Goal: Check status: Check status

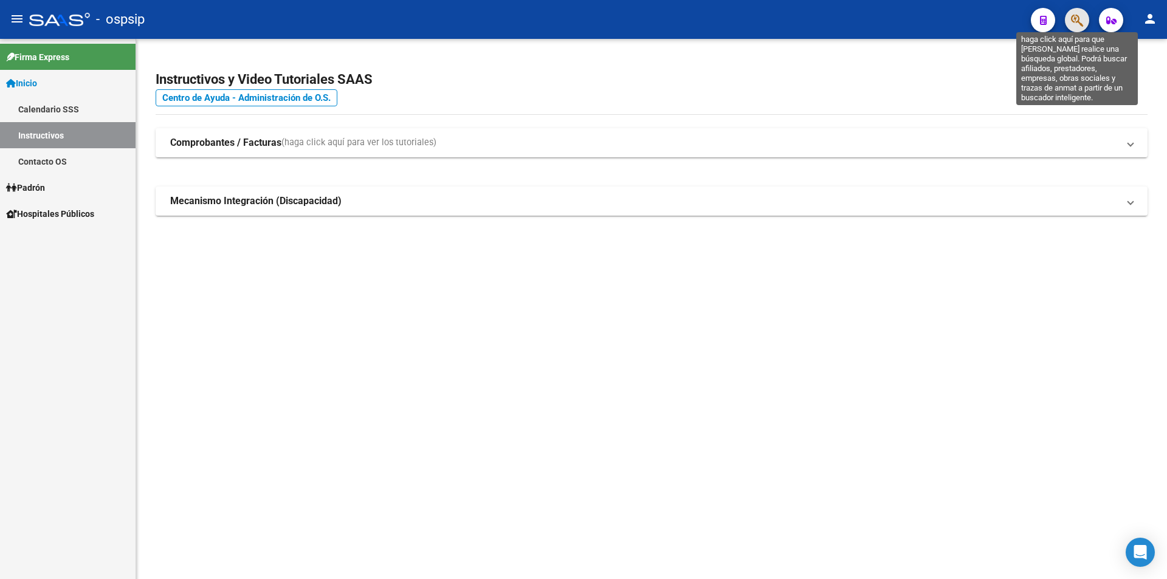
click at [1075, 19] on icon "button" at bounding box center [1077, 20] width 12 height 14
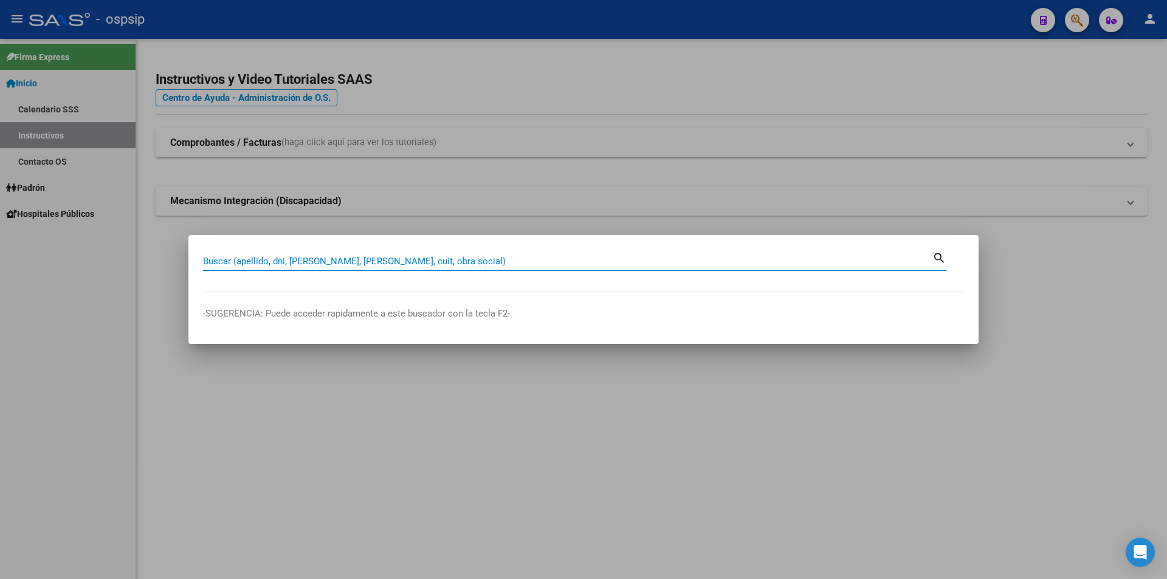
click at [422, 263] on input "Buscar (apellido, dni, [PERSON_NAME], [PERSON_NAME], cuit, obra social)" at bounding box center [567, 261] width 729 height 11
click at [253, 260] on input "Buscar (apellido, dni, [PERSON_NAME], [PERSON_NAME], cuit, obra social)" at bounding box center [567, 261] width 729 height 11
type input "33057722"
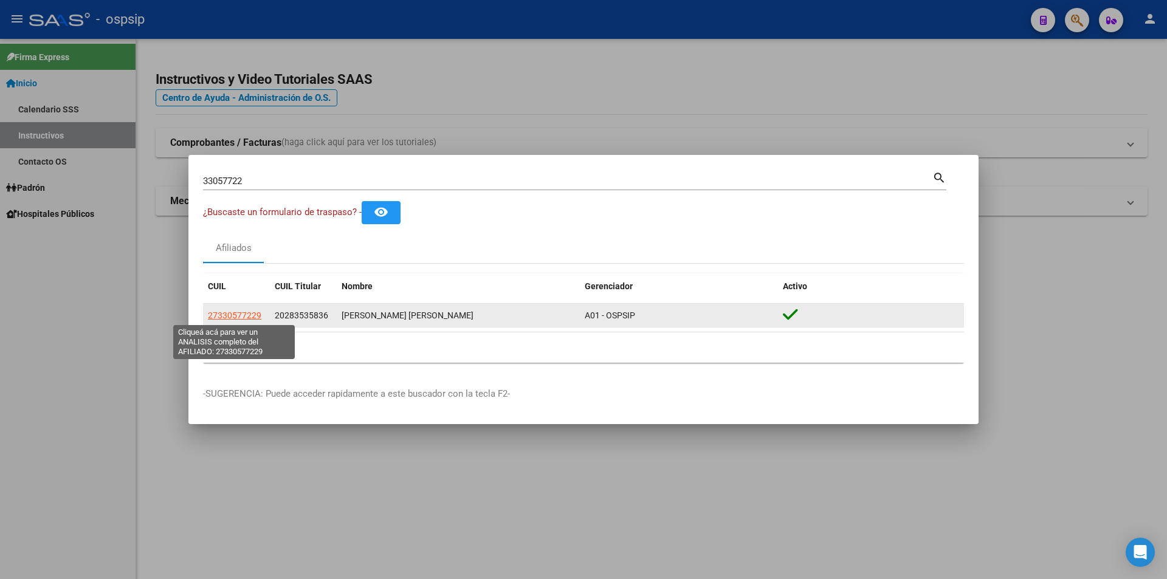
click at [232, 315] on span "27330577229" at bounding box center [234, 316] width 53 height 10
type textarea "27330577229"
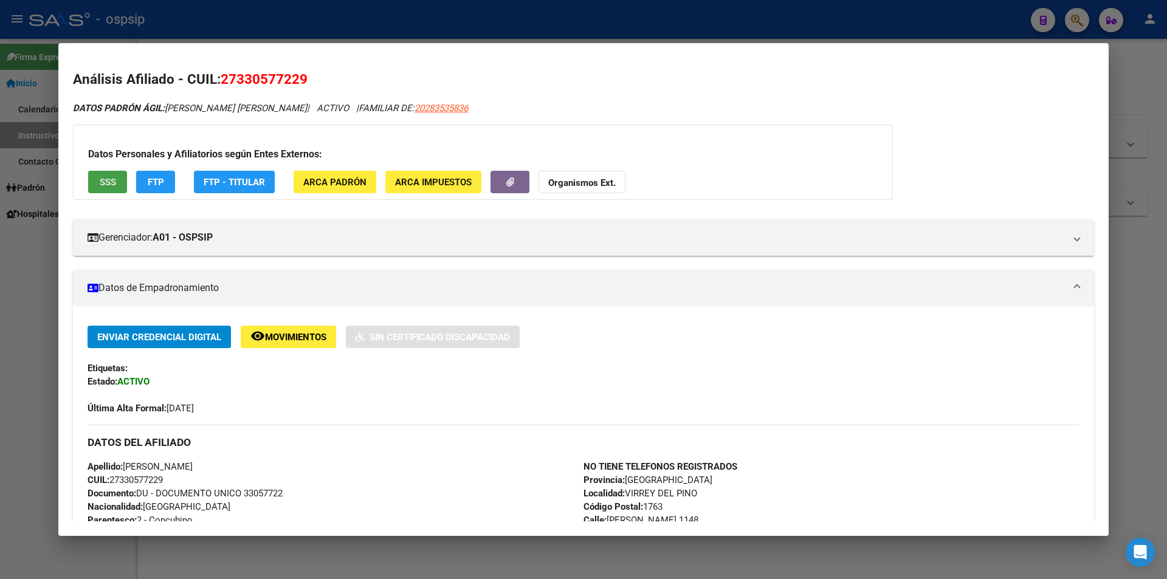
click at [106, 184] on span "SSS" at bounding box center [108, 182] width 16 height 11
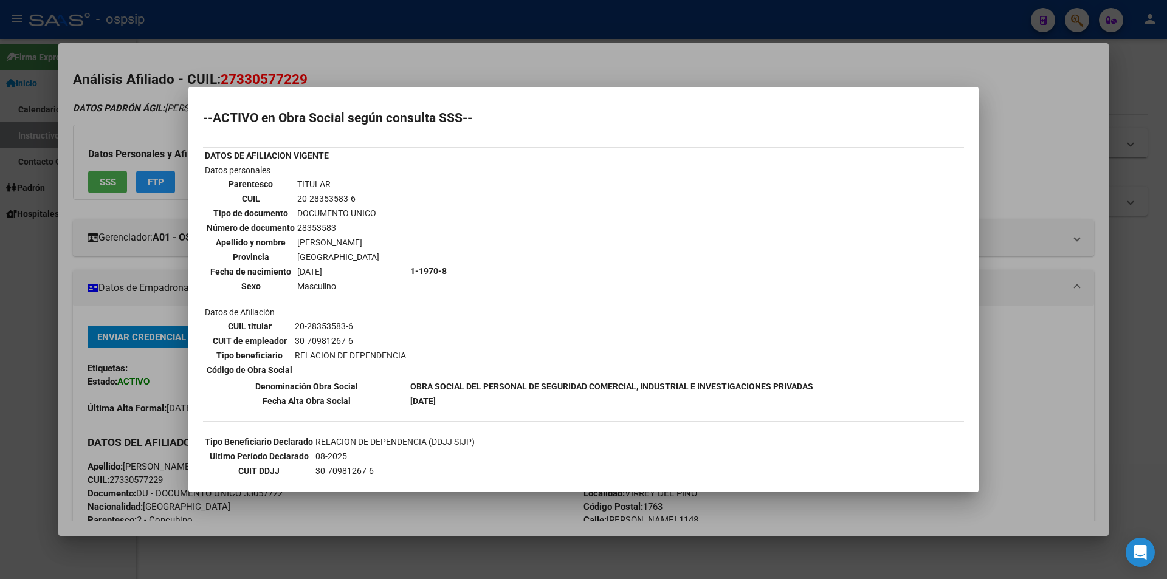
drag, startPoint x: 421, startPoint y: 58, endPoint x: 429, endPoint y: 56, distance: 7.7
click at [422, 58] on div at bounding box center [583, 289] width 1167 height 579
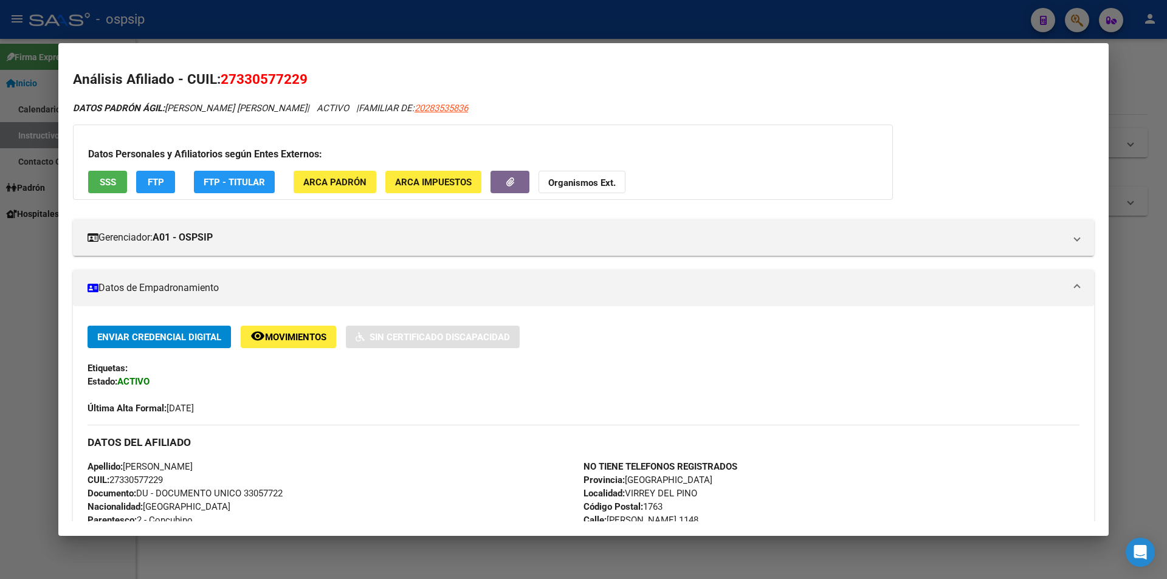
drag, startPoint x: 539, startPoint y: 22, endPoint x: 576, endPoint y: 24, distance: 37.7
click at [543, 22] on div at bounding box center [583, 289] width 1167 height 579
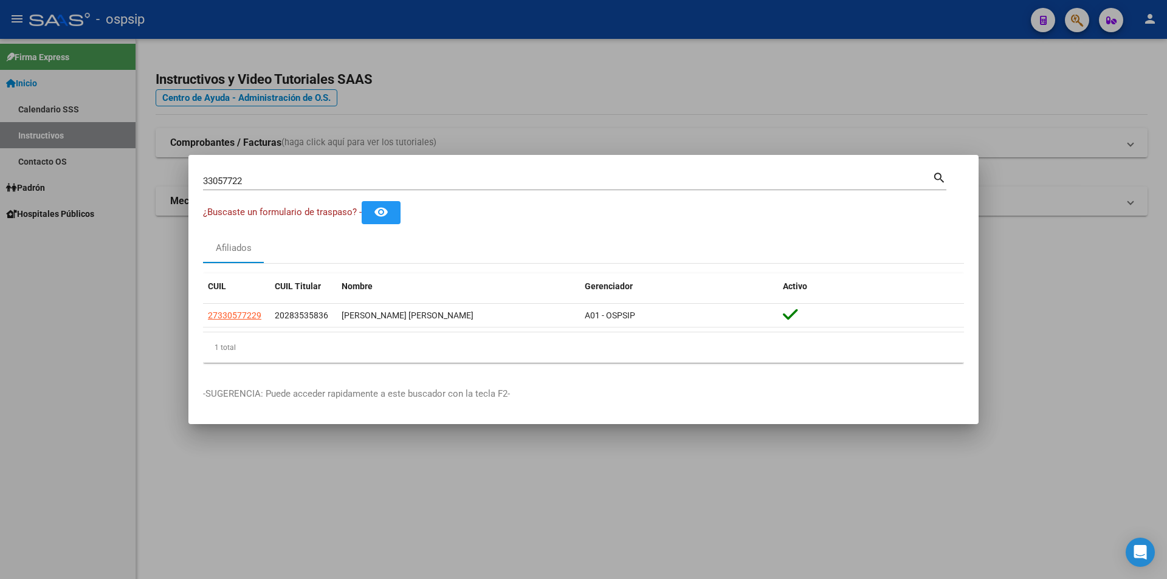
drag, startPoint x: 576, startPoint y: 24, endPoint x: 784, endPoint y: 24, distance: 207.9
click at [582, 24] on div at bounding box center [583, 289] width 1167 height 579
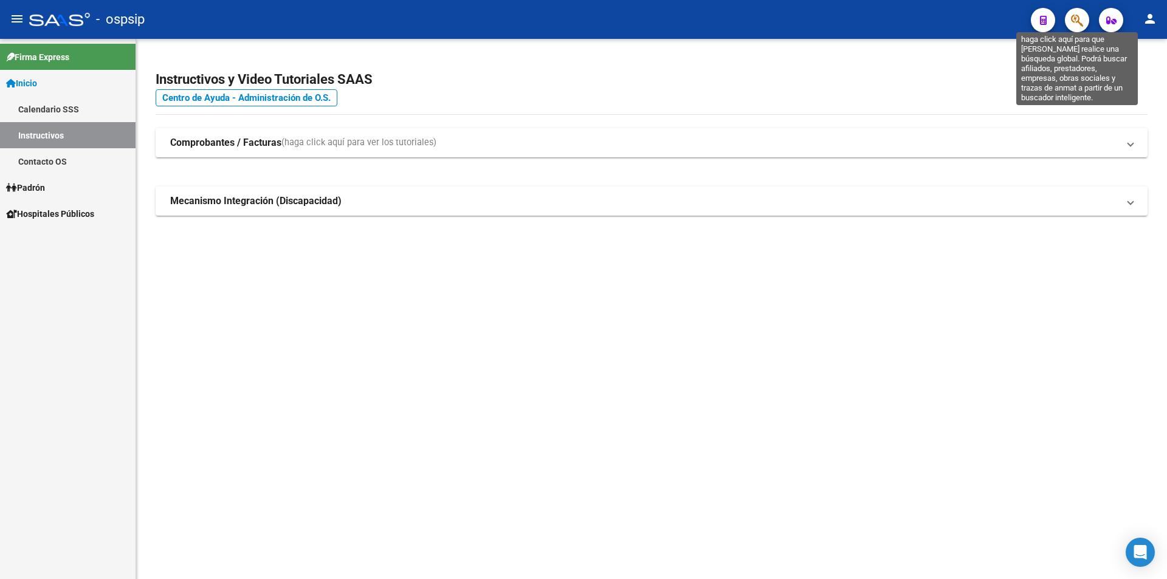
click at [1081, 18] on icon "button" at bounding box center [1077, 20] width 12 height 14
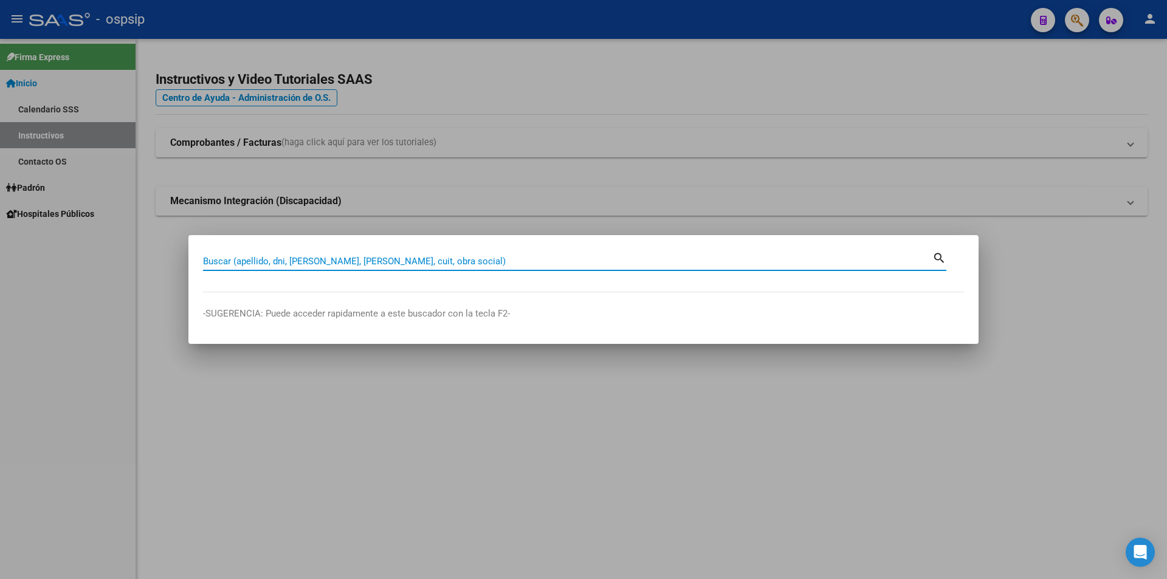
click at [392, 260] on input "Buscar (apellido, dni, [PERSON_NAME], [PERSON_NAME], cuit, obra social)" at bounding box center [567, 261] width 729 height 11
type input "23862196"
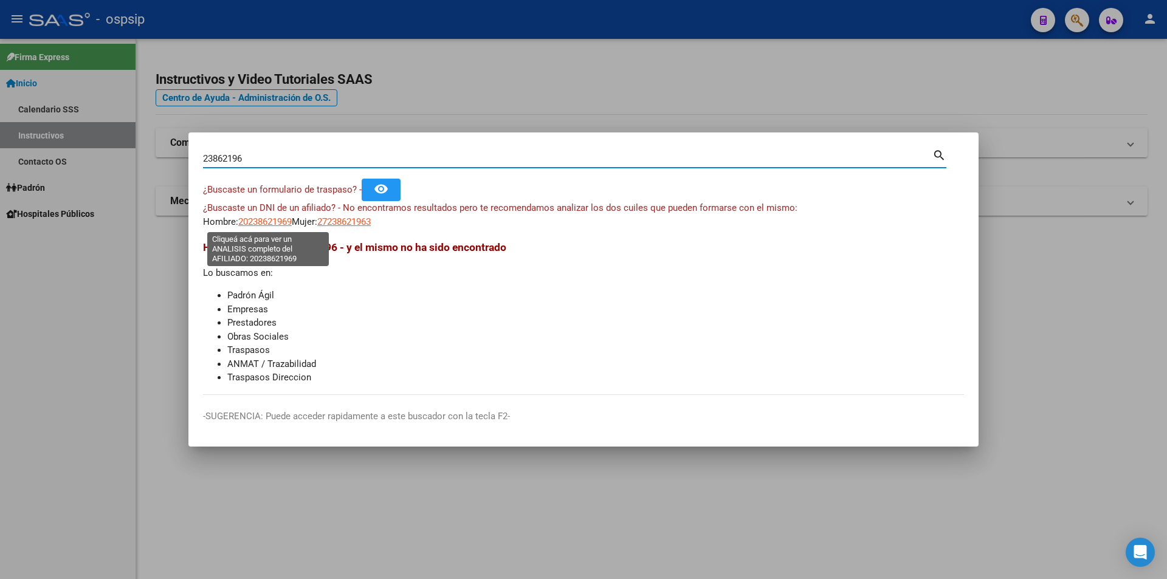
click at [275, 226] on span "20238621969" at bounding box center [264, 221] width 53 height 11
type textarea "20238621969"
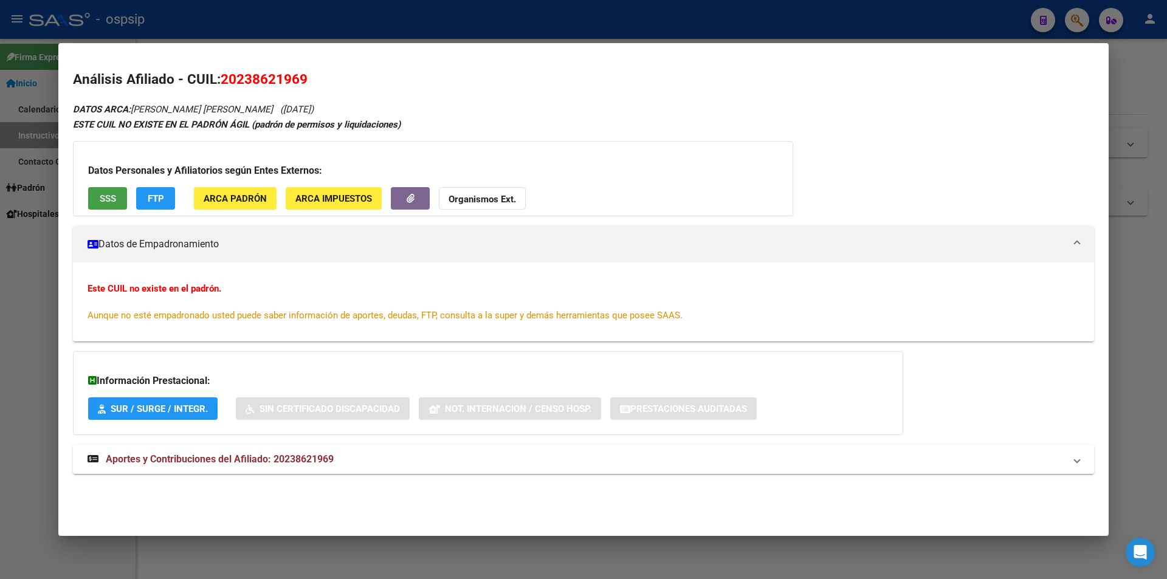
click at [117, 203] on button "SSS" at bounding box center [107, 198] width 39 height 22
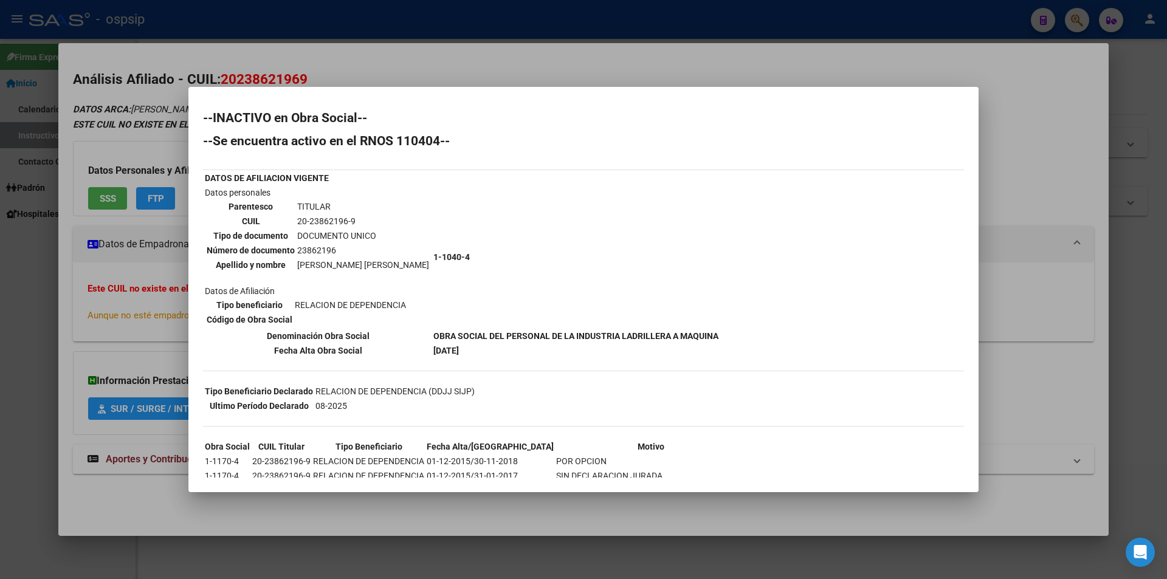
click at [672, 75] on div at bounding box center [583, 289] width 1167 height 579
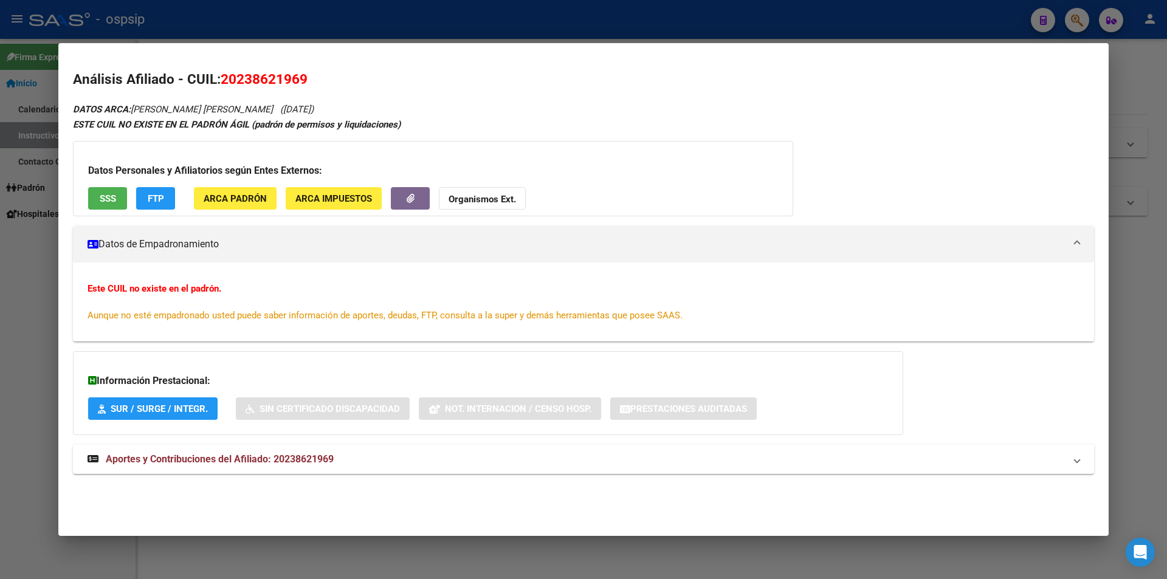
click at [756, 32] on div at bounding box center [583, 289] width 1167 height 579
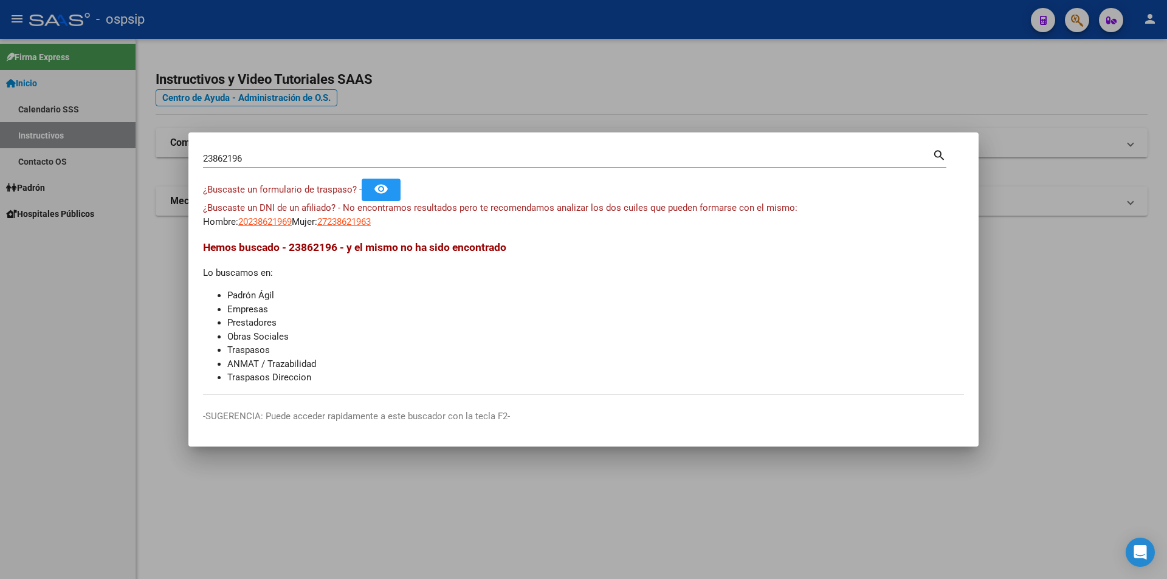
click at [756, 32] on div at bounding box center [583, 289] width 1167 height 579
